Goal: Information Seeking & Learning: Learn about a topic

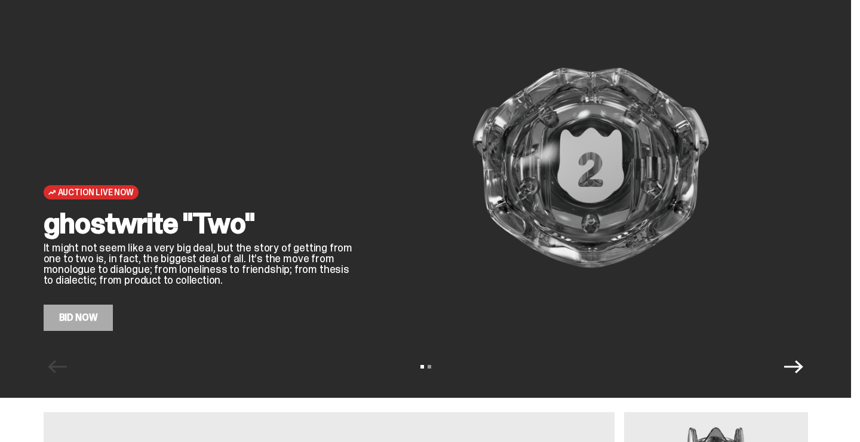
scroll to position [39, 0]
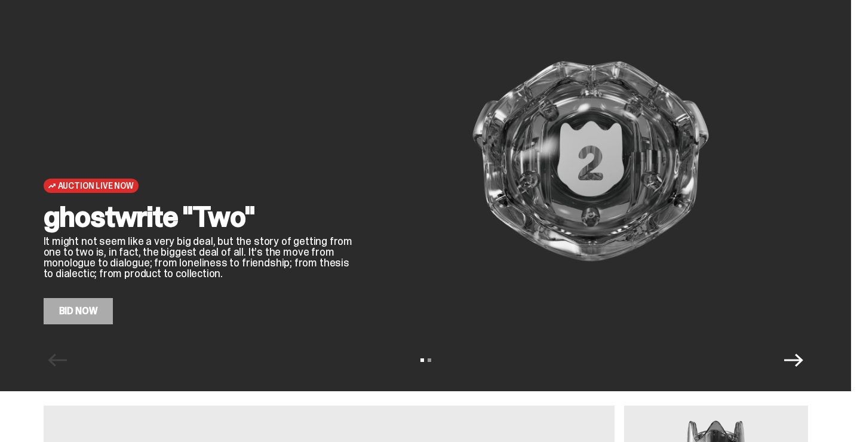
click at [100, 299] on link "Bid Now" at bounding box center [79, 311] width 70 height 26
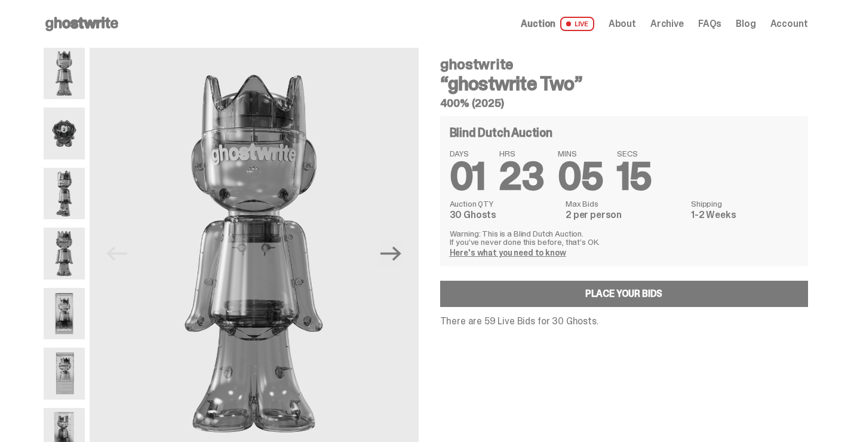
click at [667, 23] on span "Archive" at bounding box center [667, 24] width 33 height 10
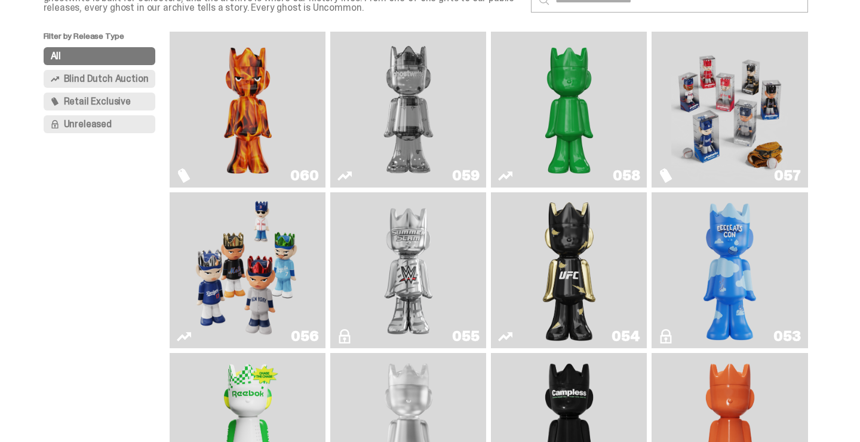
scroll to position [94, 0]
click at [752, 160] on img "Game Face (2025)" at bounding box center [730, 110] width 117 height 146
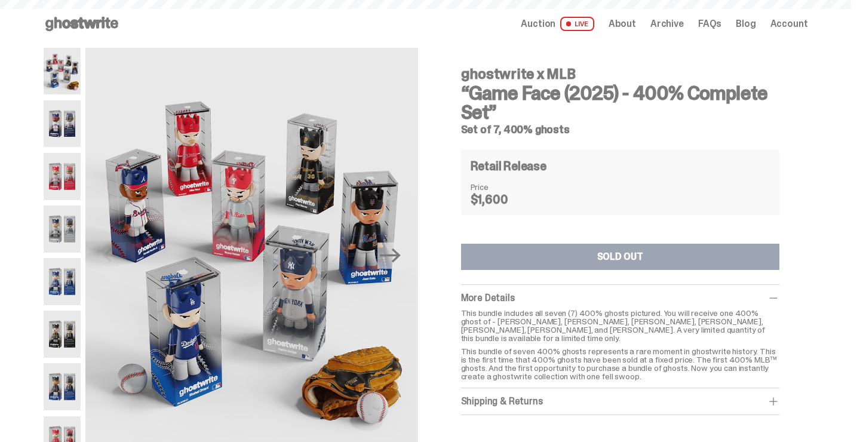
scroll to position [94, 0]
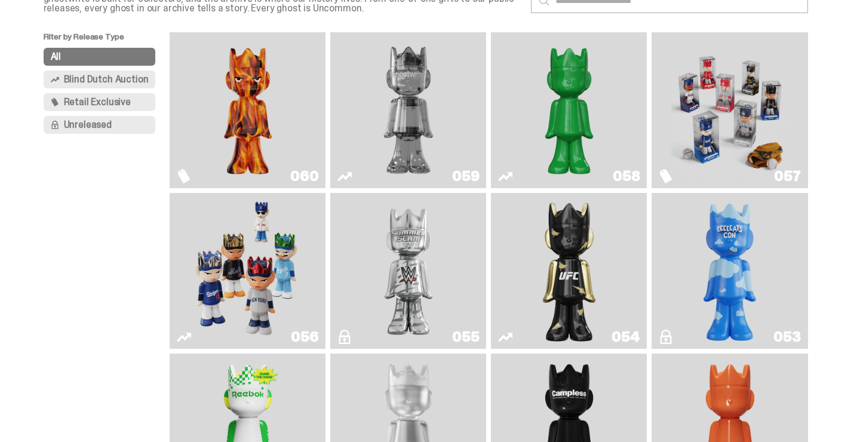
click at [312, 96] on link "060" at bounding box center [248, 110] width 142 height 146
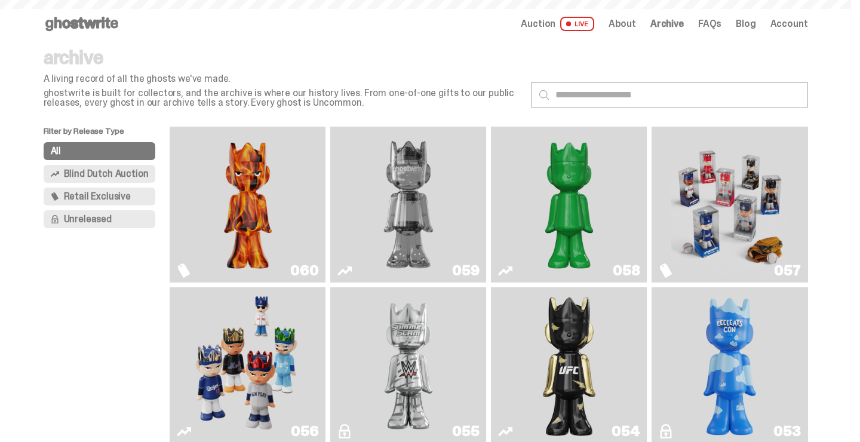
scroll to position [94, 0]
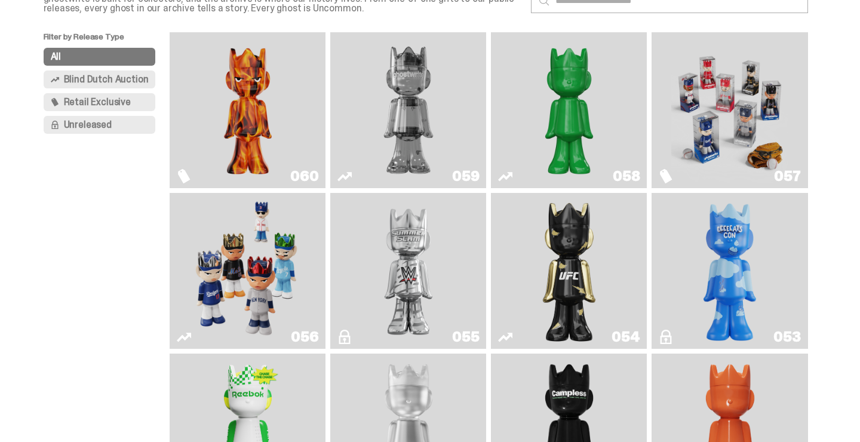
click at [548, 109] on img "Schrödinger's ghost: Sunday Green" at bounding box center [569, 110] width 117 height 146
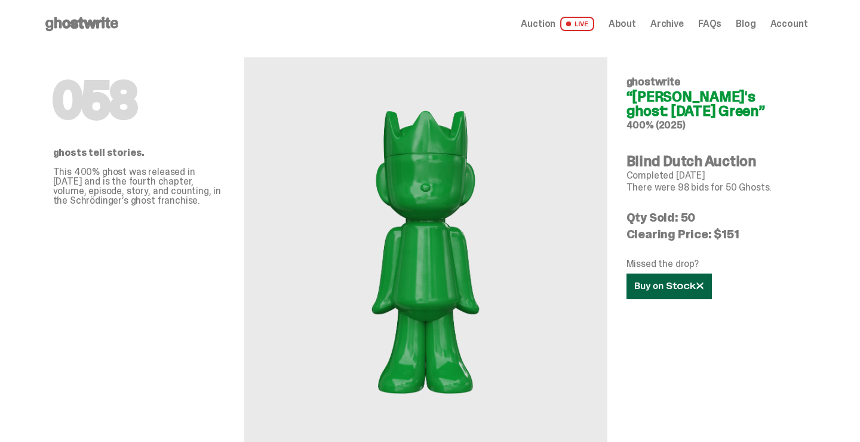
click at [678, 288] on icon at bounding box center [669, 286] width 69 height 9
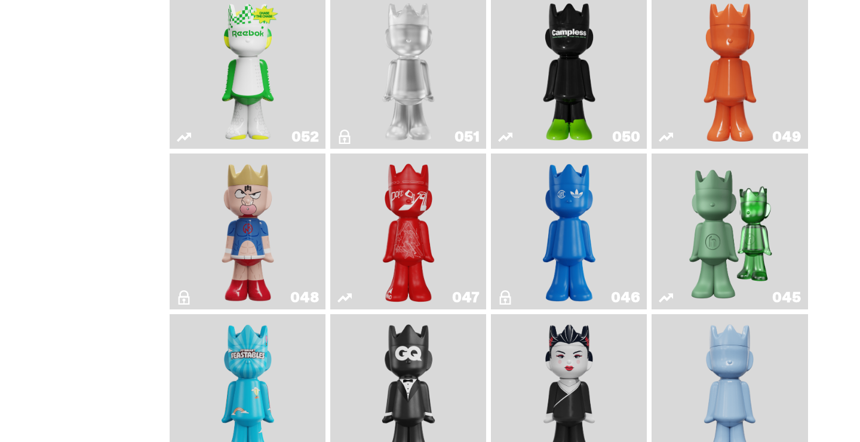
scroll to position [456, 0]
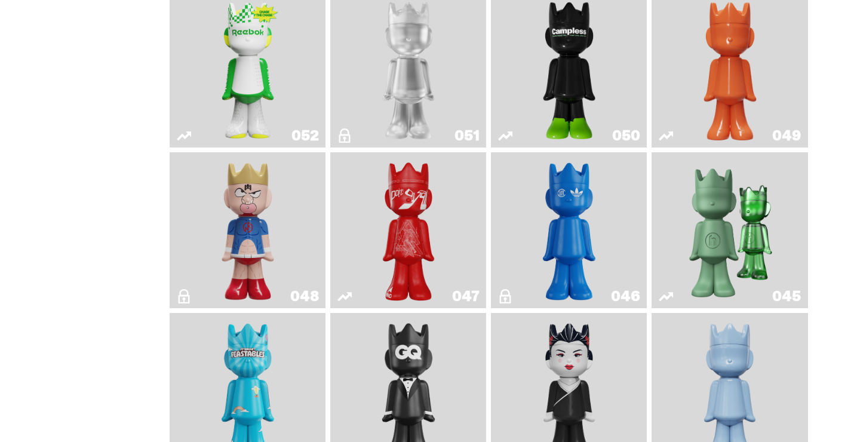
click at [428, 94] on img "LLLoyalty" at bounding box center [408, 69] width 63 height 146
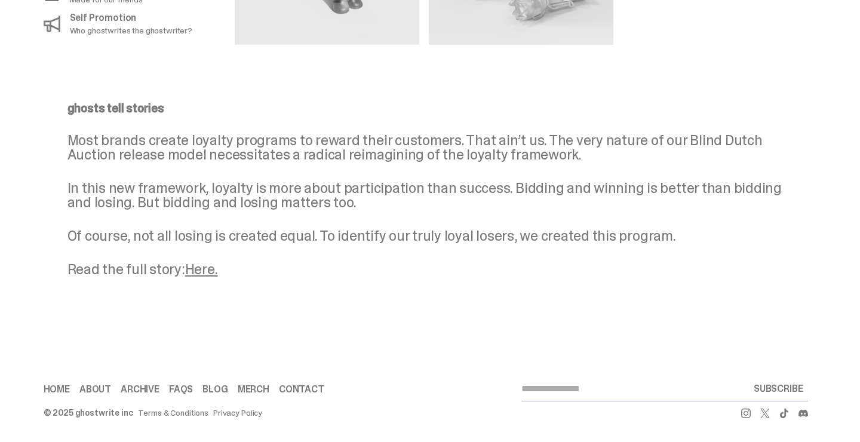
scroll to position [835, 0]
click at [198, 270] on link "Here." at bounding box center [201, 269] width 33 height 19
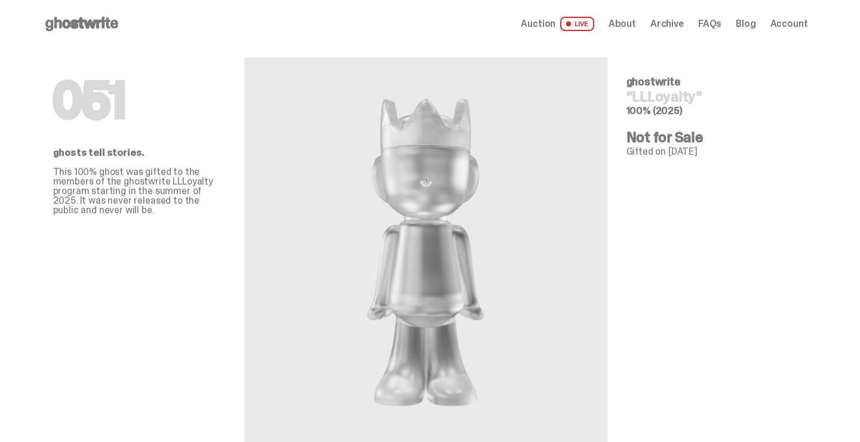
scroll to position [835, 0]
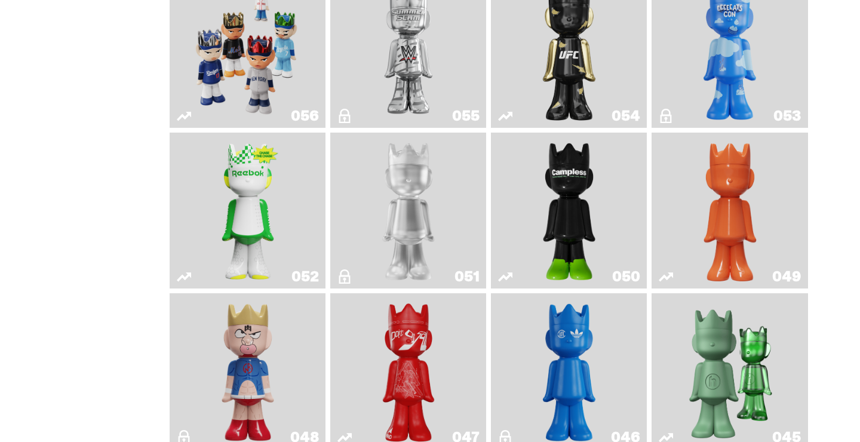
scroll to position [332, 0]
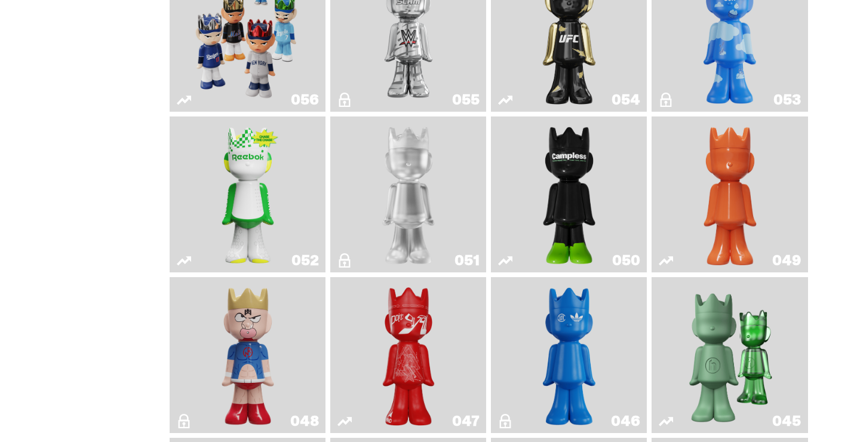
click at [453, 200] on link "051" at bounding box center [409, 194] width 142 height 146
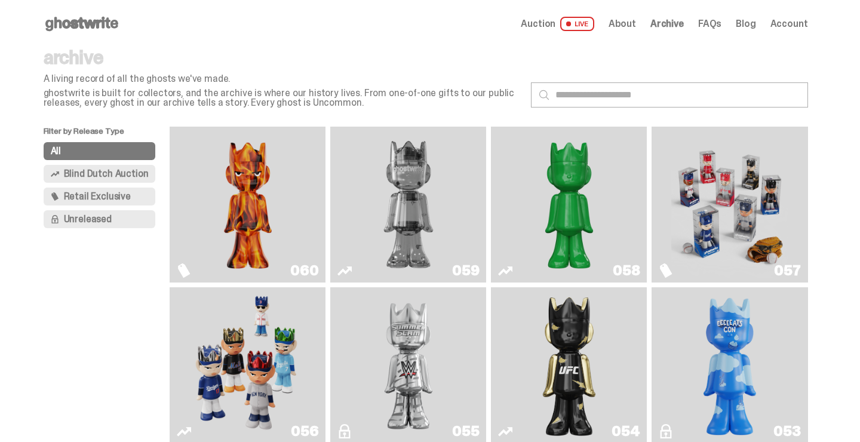
click at [252, 189] on img "Always On Fire" at bounding box center [247, 204] width 117 height 146
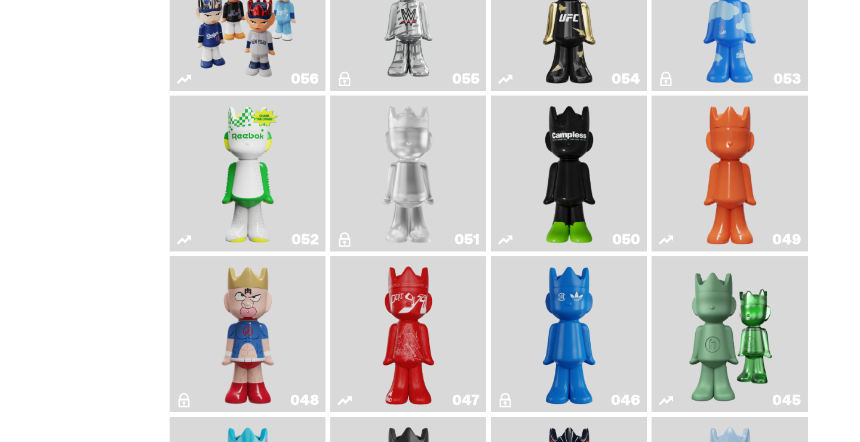
scroll to position [353, 0]
click at [455, 143] on link "051" at bounding box center [409, 173] width 142 height 146
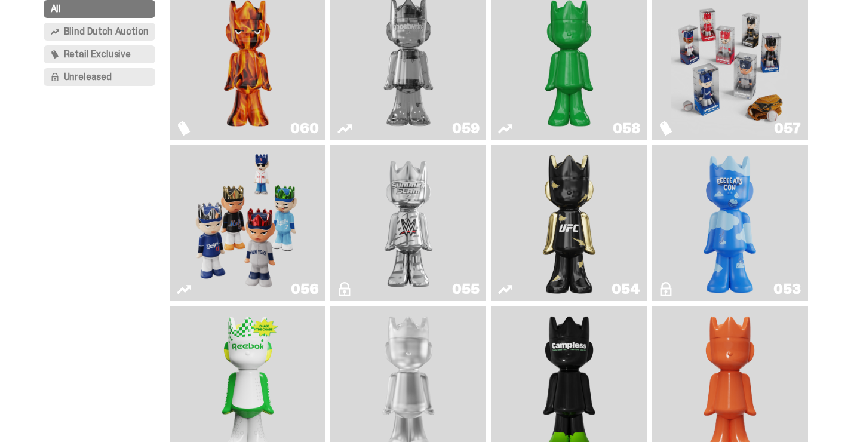
scroll to position [142, 0]
click at [405, 61] on img "Two" at bounding box center [408, 63] width 117 height 146
